Goal: Information Seeking & Learning: Learn about a topic

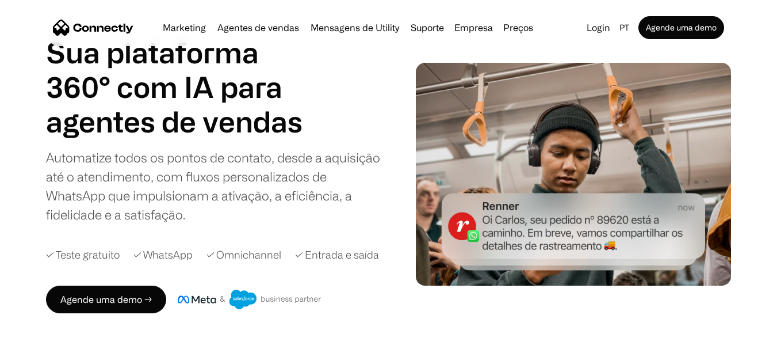
scroll to position [58, 0]
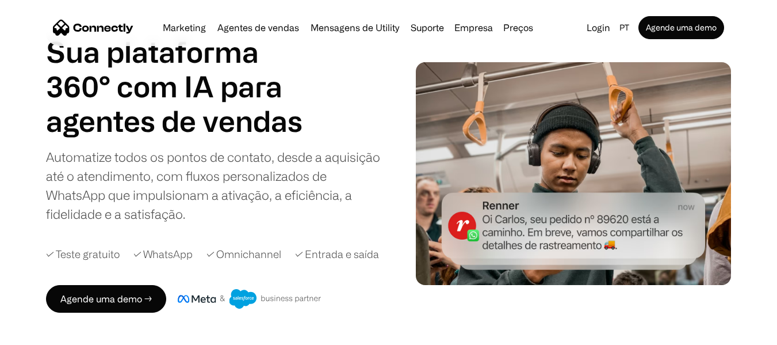
click at [223, 119] on h1 "agentes de vendas" at bounding box center [178, 121] width 265 height 35
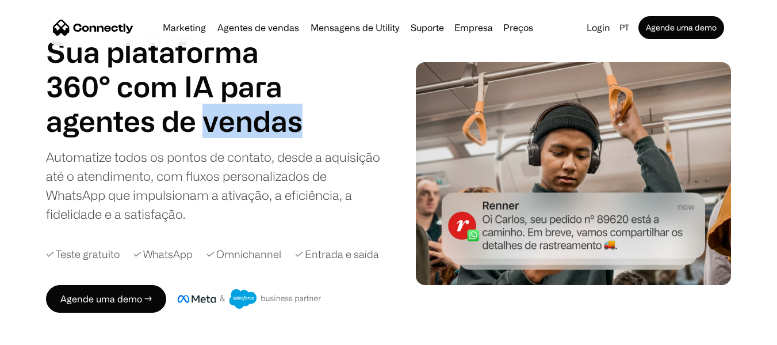
click at [223, 119] on h1 "agentes de vendas" at bounding box center [178, 121] width 265 height 35
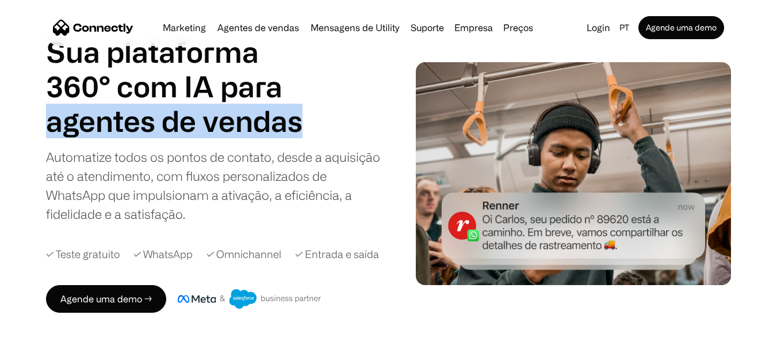
click at [223, 119] on h1 "agentes de vendas" at bounding box center [178, 121] width 265 height 35
click at [224, 104] on h1 "agentes de vendas" at bounding box center [178, 121] width 265 height 35
drag, startPoint x: 214, startPoint y: 100, endPoint x: 307, endPoint y: 119, distance: 94.6
click at [306, 118] on div "Sua plataforma 360° com IA para agentes de vendas suporte utility agentes de ve…" at bounding box center [178, 87] width 265 height 104
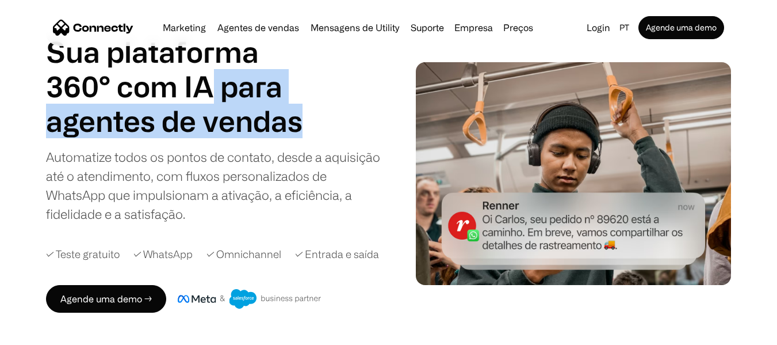
click at [307, 119] on h1 "agentes de vendas" at bounding box center [178, 121] width 265 height 35
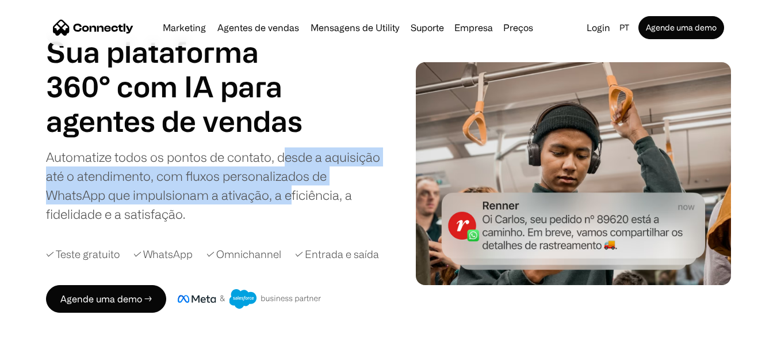
drag, startPoint x: 282, startPoint y: 156, endPoint x: 290, endPoint y: 203, distance: 46.7
click at [290, 203] on div "Automatize todos os pontos de contato, desde a aquisição até o atendimento, com…" at bounding box center [215, 185] width 338 height 76
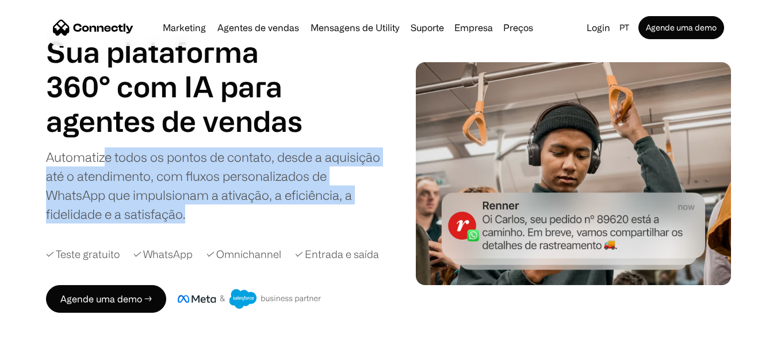
drag, startPoint x: 275, startPoint y: 213, endPoint x: 101, endPoint y: 155, distance: 183.0
click at [101, 155] on div "Automatize todos os pontos de contato, desde a aquisição até o atendimento, com…" at bounding box center [215, 185] width 338 height 76
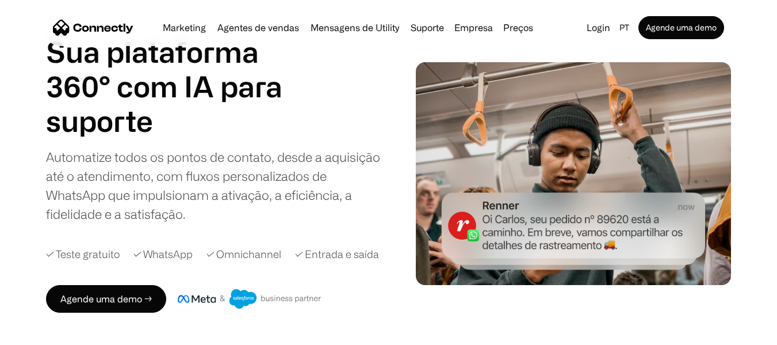
click at [93, 154] on div "Automatize todos os pontos de contato, desde a aquisição até o atendimento, com…" at bounding box center [215, 185] width 338 height 76
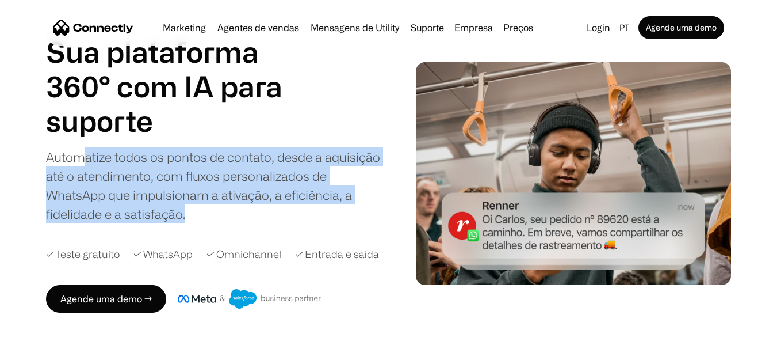
drag, startPoint x: 83, startPoint y: 156, endPoint x: 223, endPoint y: 214, distance: 151.4
click at [223, 214] on div "Automatize todos os pontos de contato, desde a aquisição até o atendimento, com…" at bounding box center [215, 185] width 338 height 76
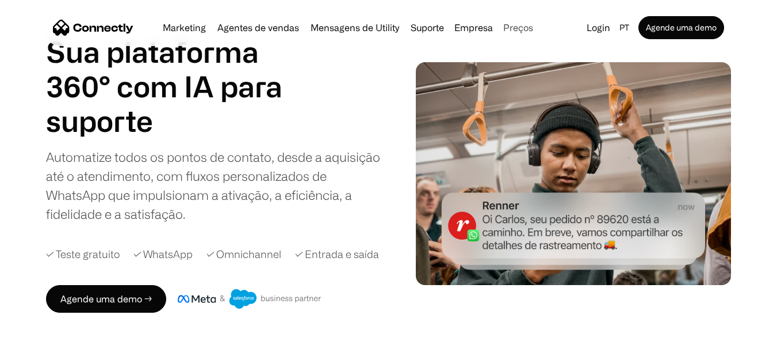
click at [525, 27] on link "Preços" at bounding box center [518, 27] width 39 height 9
